Goal: Information Seeking & Learning: Learn about a topic

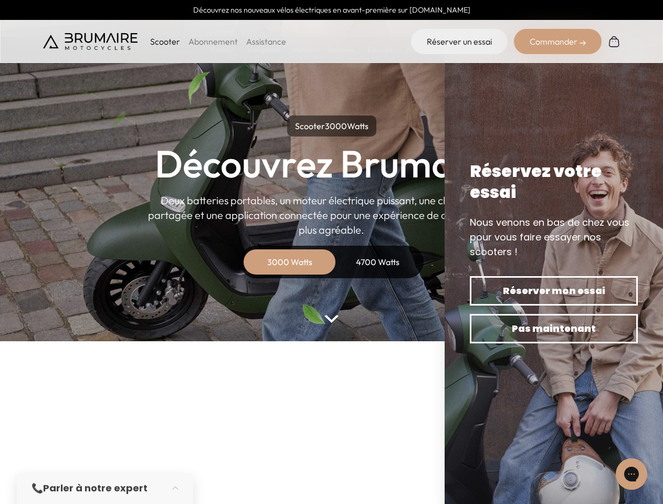
click at [165, 41] on p "Scooter" at bounding box center [165, 41] width 30 height 13
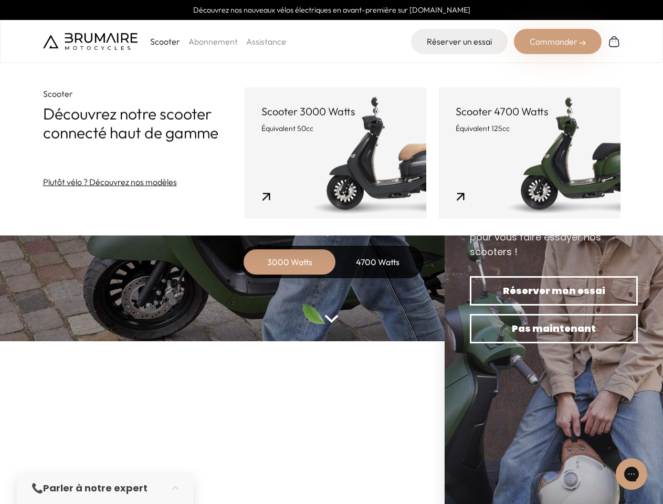
click at [558, 41] on div "Commander" at bounding box center [558, 41] width 88 height 25
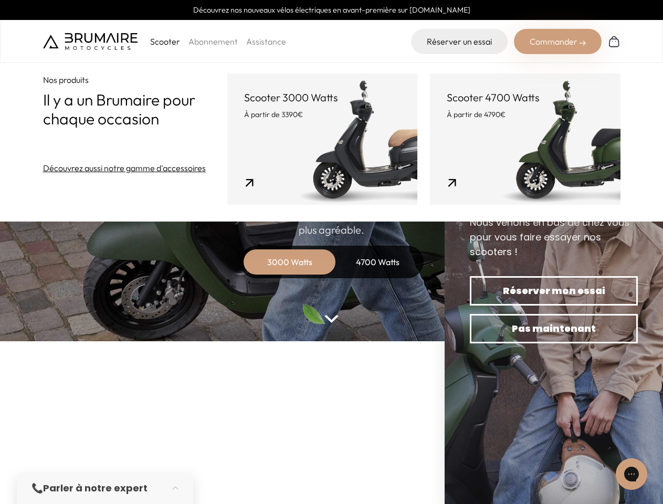
click at [290, 262] on div "3000 Watts" at bounding box center [290, 261] width 84 height 25
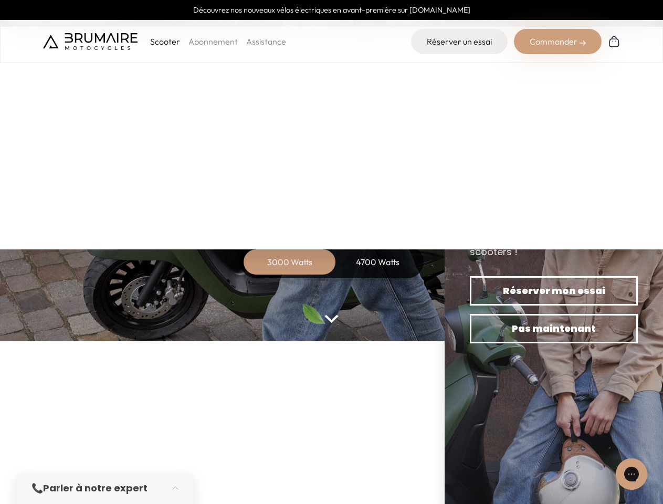
click at [378, 262] on div "4700 Watts" at bounding box center [378, 261] width 84 height 25
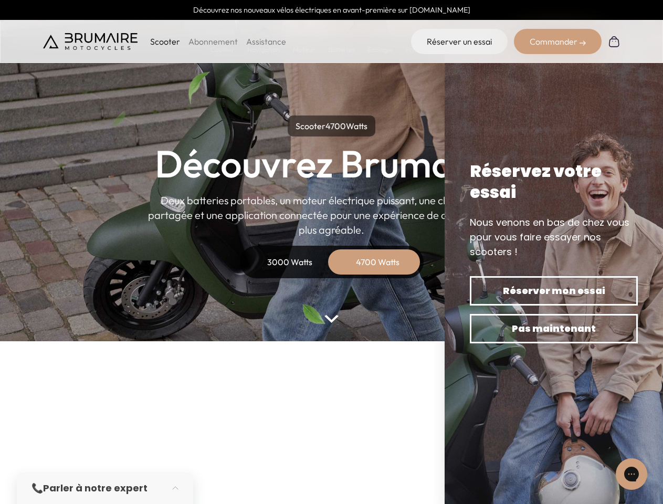
click at [632, 474] on icon "Open gorgias live chat" at bounding box center [631, 474] width 10 height 10
